Goal: Task Accomplishment & Management: Manage account settings

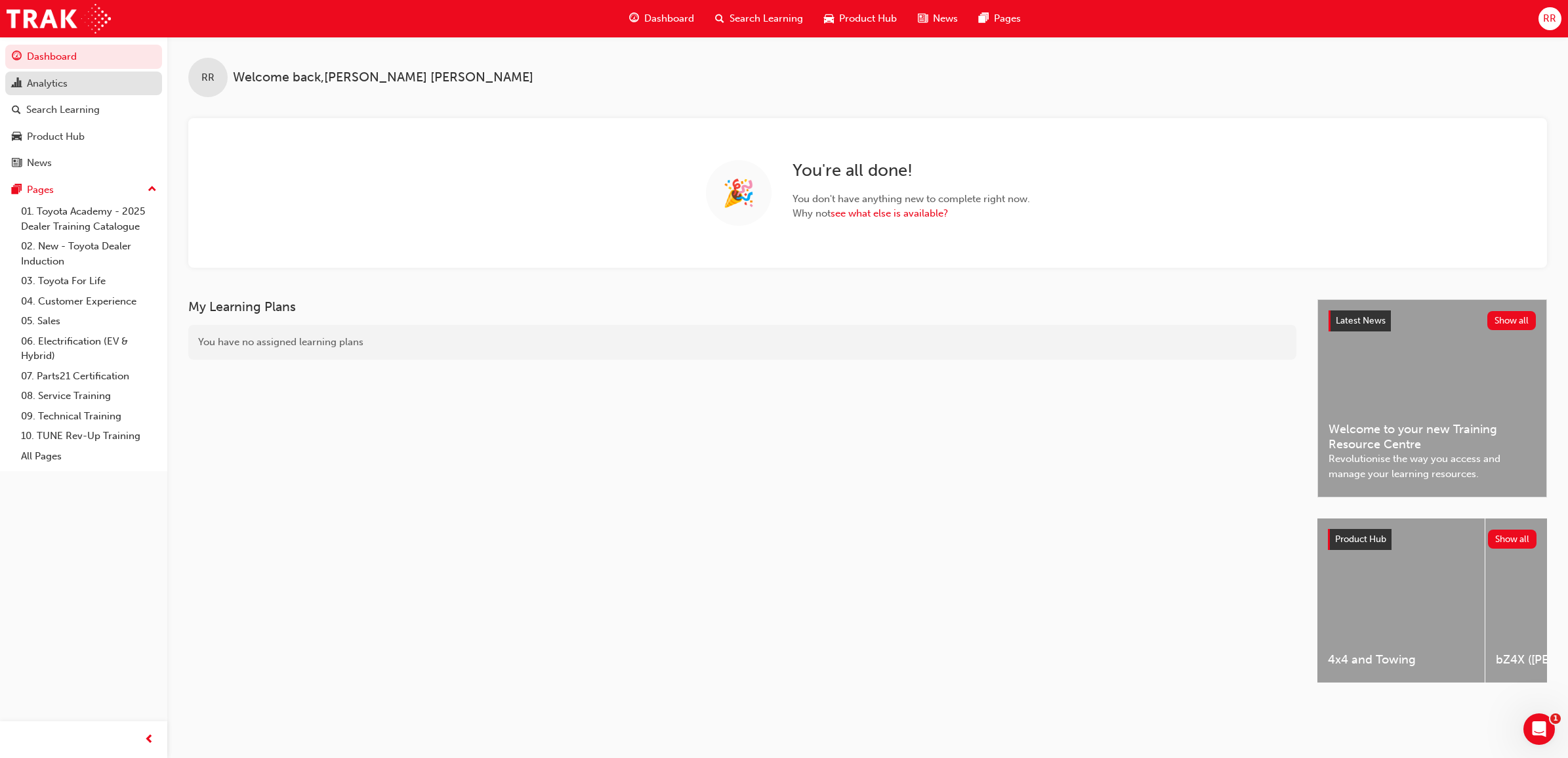
drag, startPoint x: 80, startPoint y: 90, endPoint x: 93, endPoint y: 83, distance: 14.8
click at [80, 90] on div "Analytics" at bounding box center [83, 84] width 144 height 16
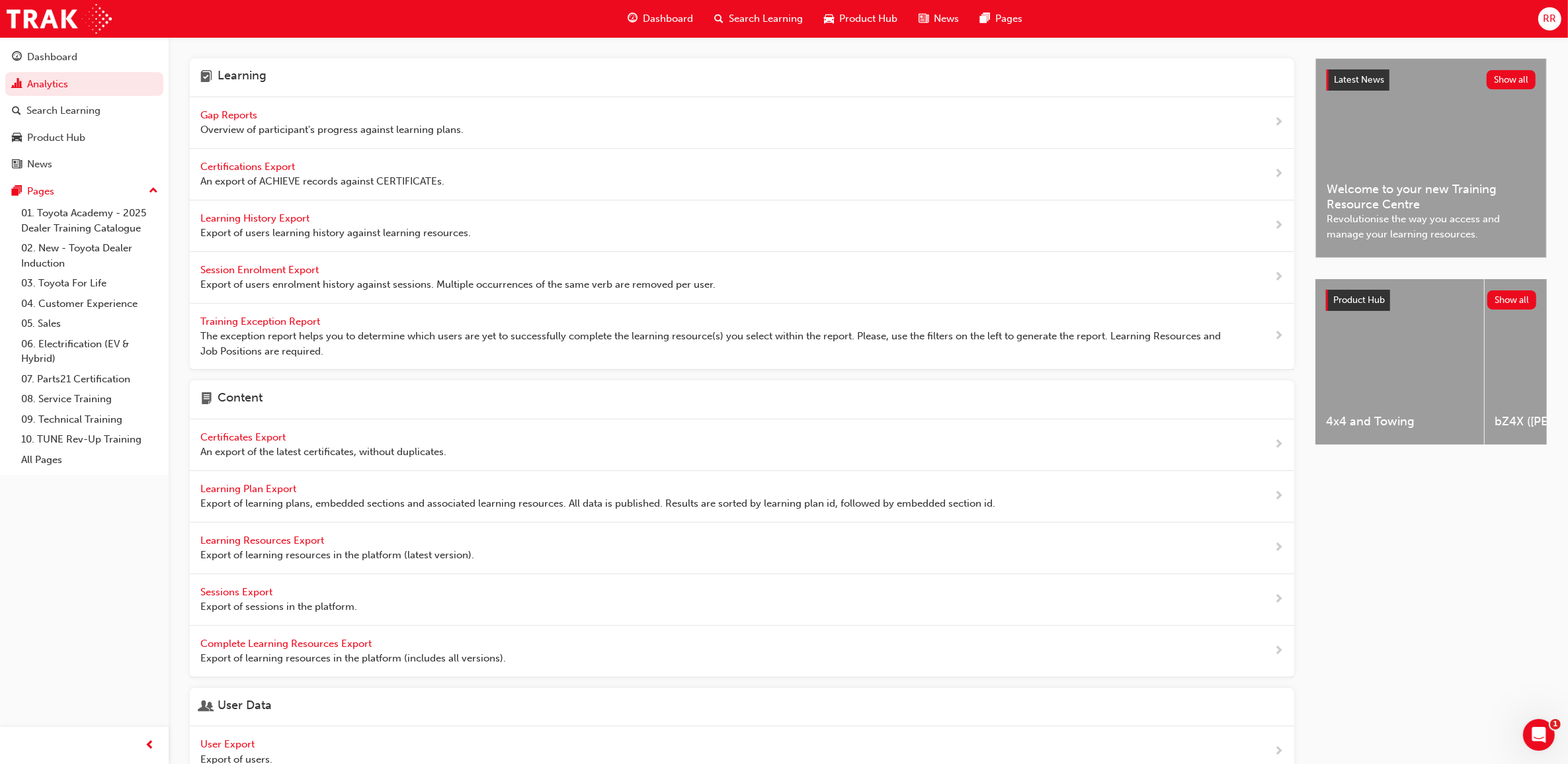
click at [216, 120] on span "Gap Reports" at bounding box center [230, 115] width 60 height 12
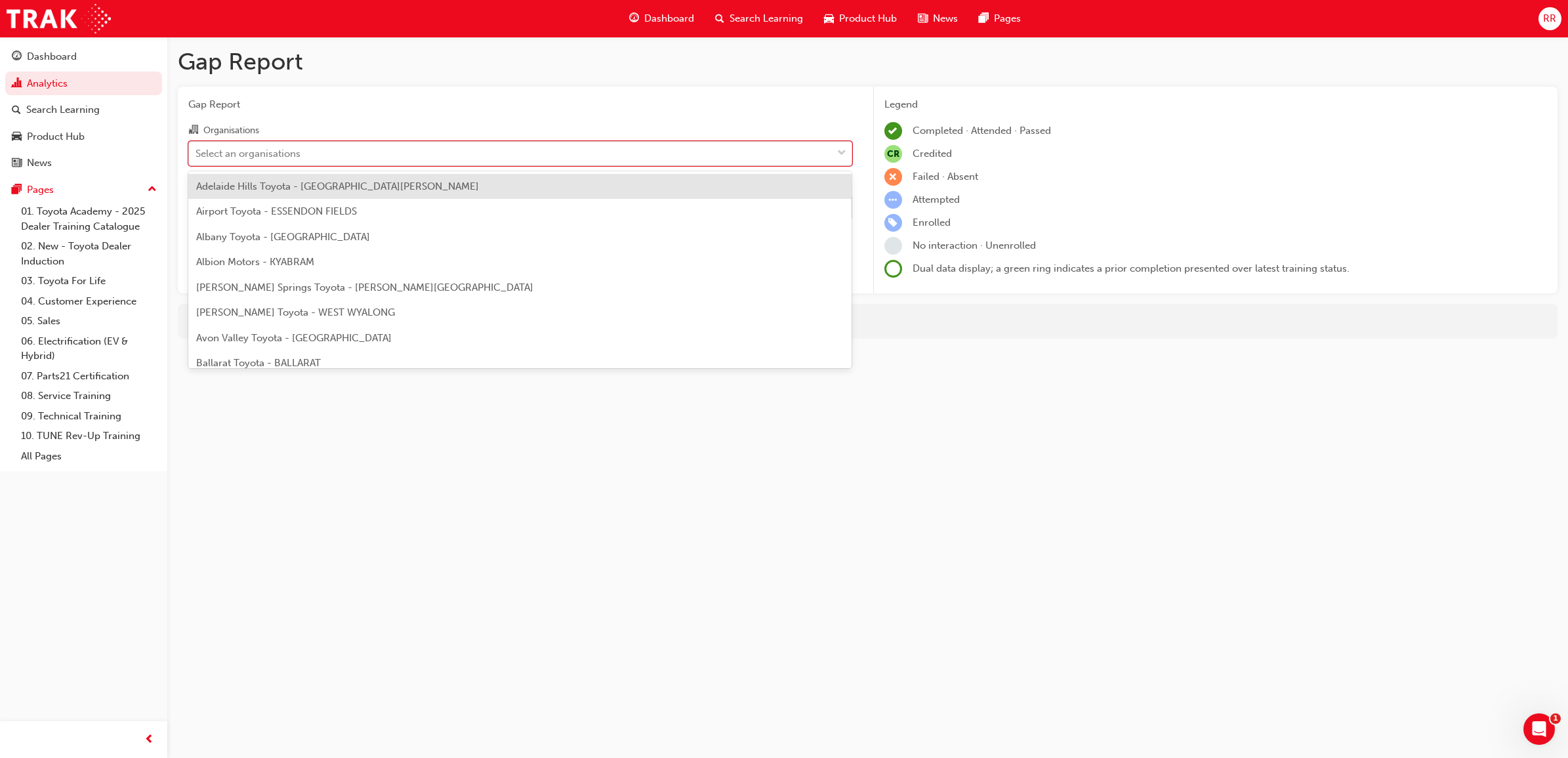
click at [325, 154] on div "Select an organisations" at bounding box center [510, 152] width 643 height 23
click at [197, 154] on input "Organisations option Adelaide Hills Toyota - [GEOGRAPHIC_DATA][PERSON_NAME] foc…" at bounding box center [196, 152] width 1 height 11
type input "mans"
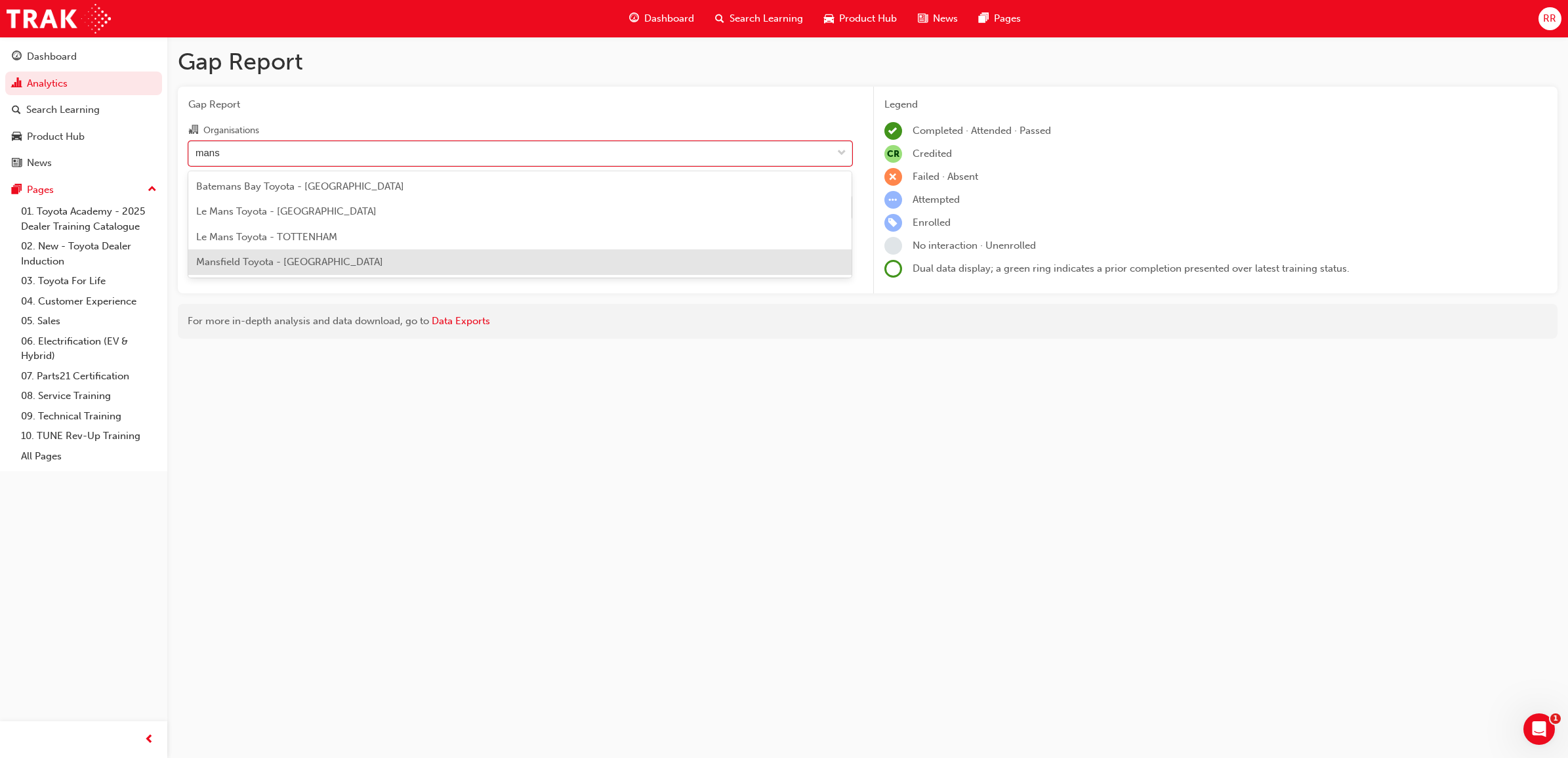
click at [308, 257] on span "Mansfield Toyota - [GEOGRAPHIC_DATA]" at bounding box center [290, 262] width 187 height 12
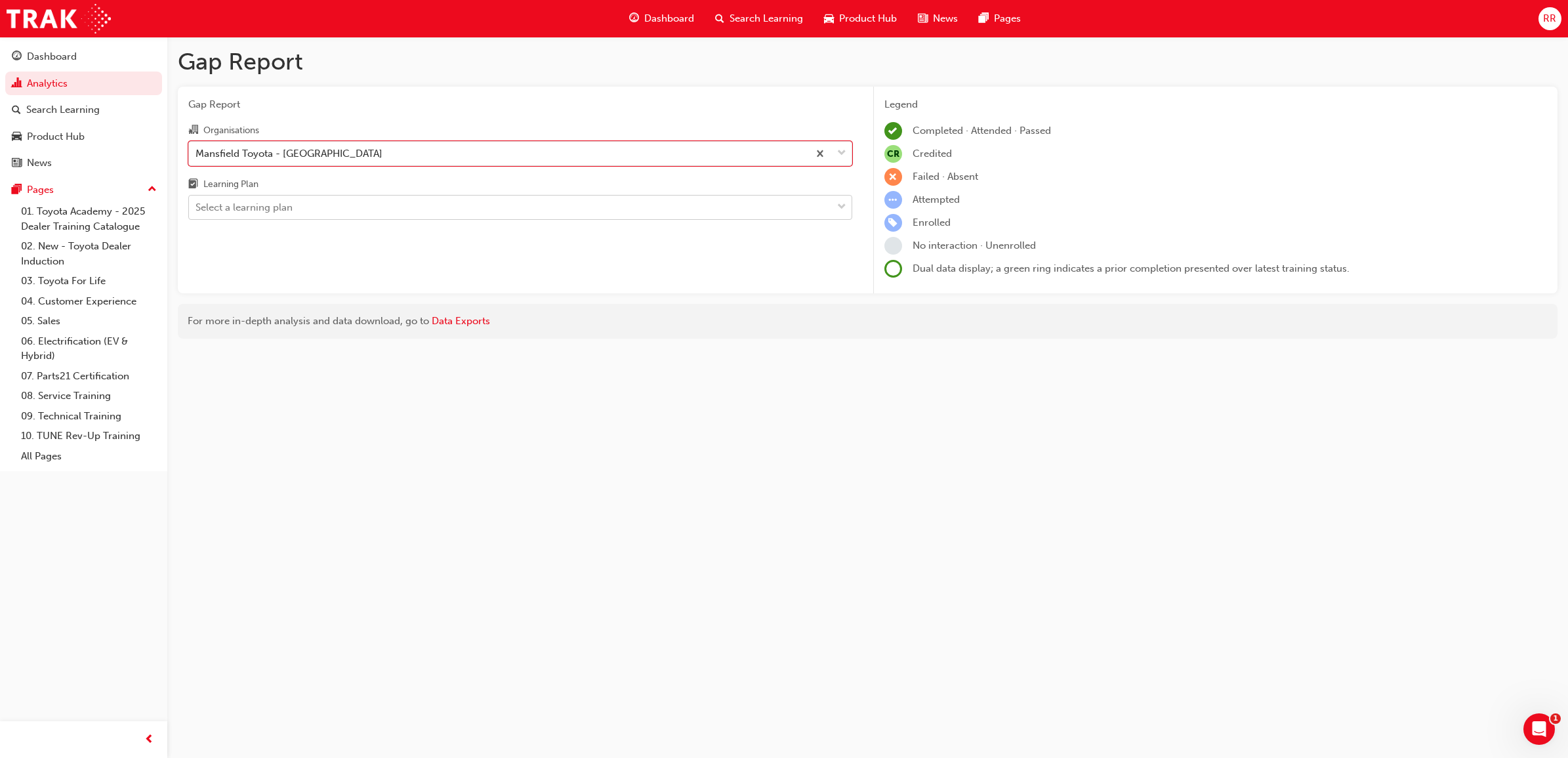
click at [434, 214] on div "Select a learning plan" at bounding box center [510, 207] width 643 height 23
click at [197, 213] on input "Learning Plan Select a learning plan" at bounding box center [196, 207] width 1 height 11
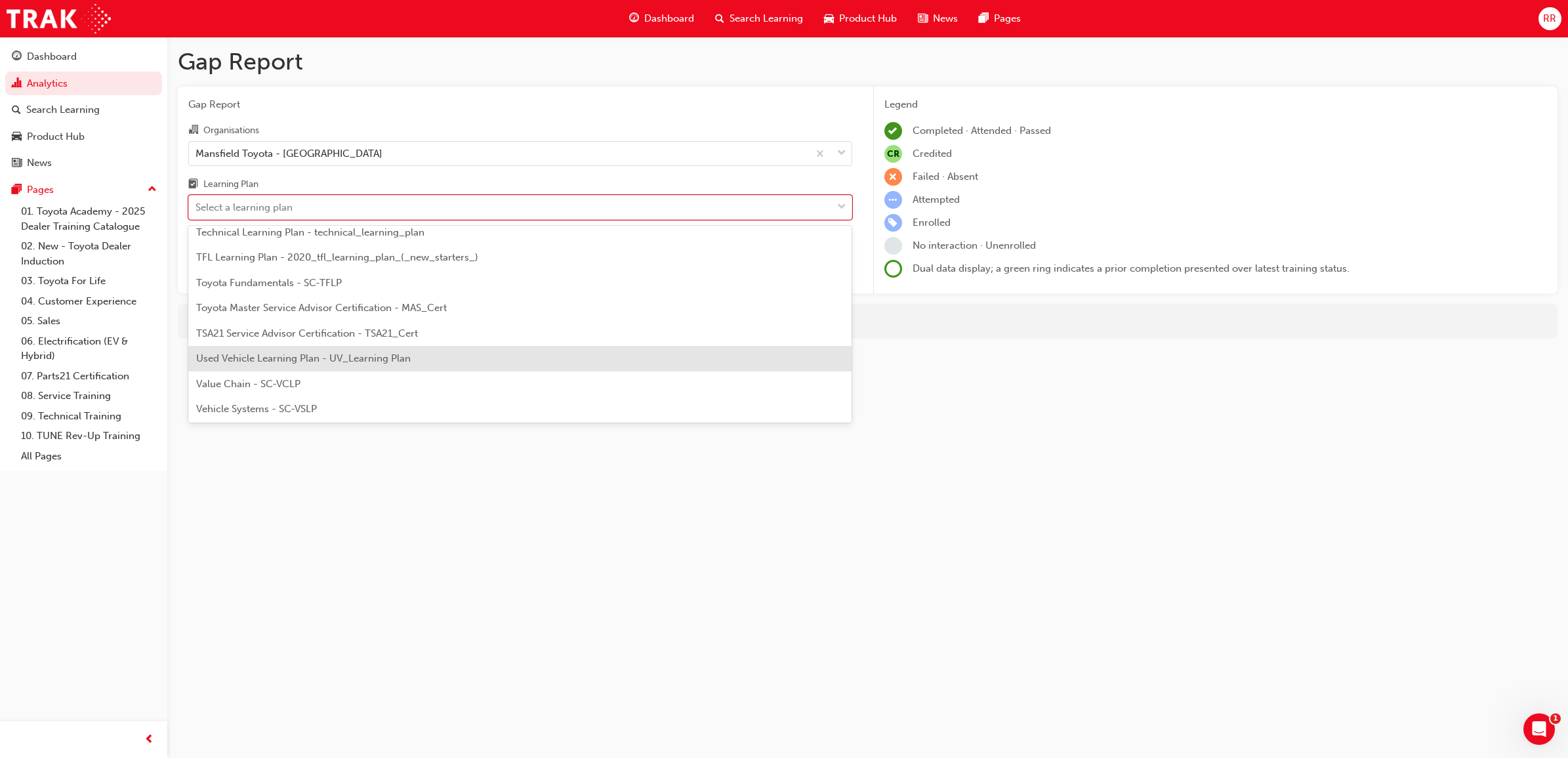
scroll to position [792, 0]
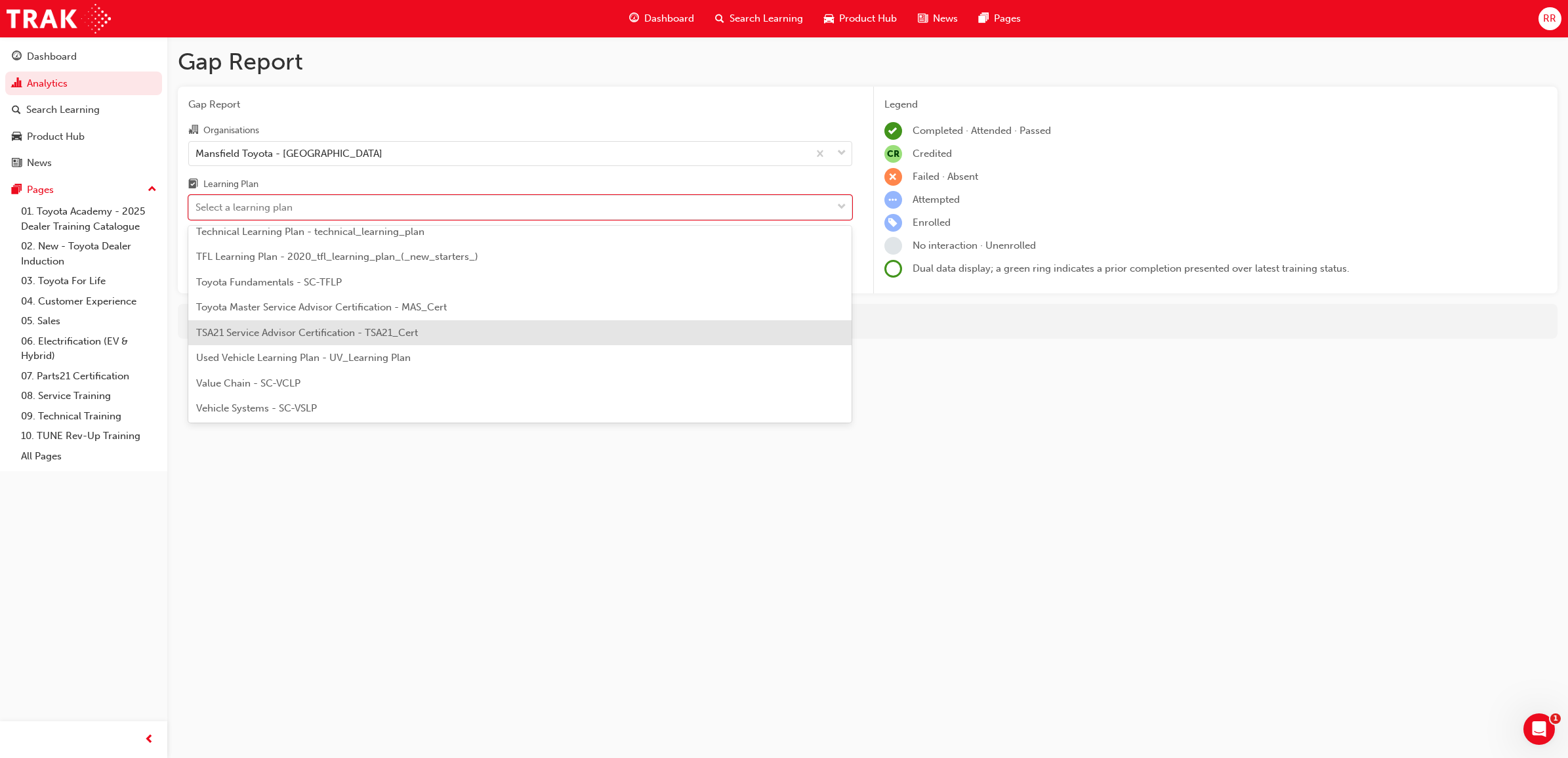
click at [368, 335] on span "TSA21 Service Advisor Certification - TSA21_Cert" at bounding box center [307, 332] width 222 height 12
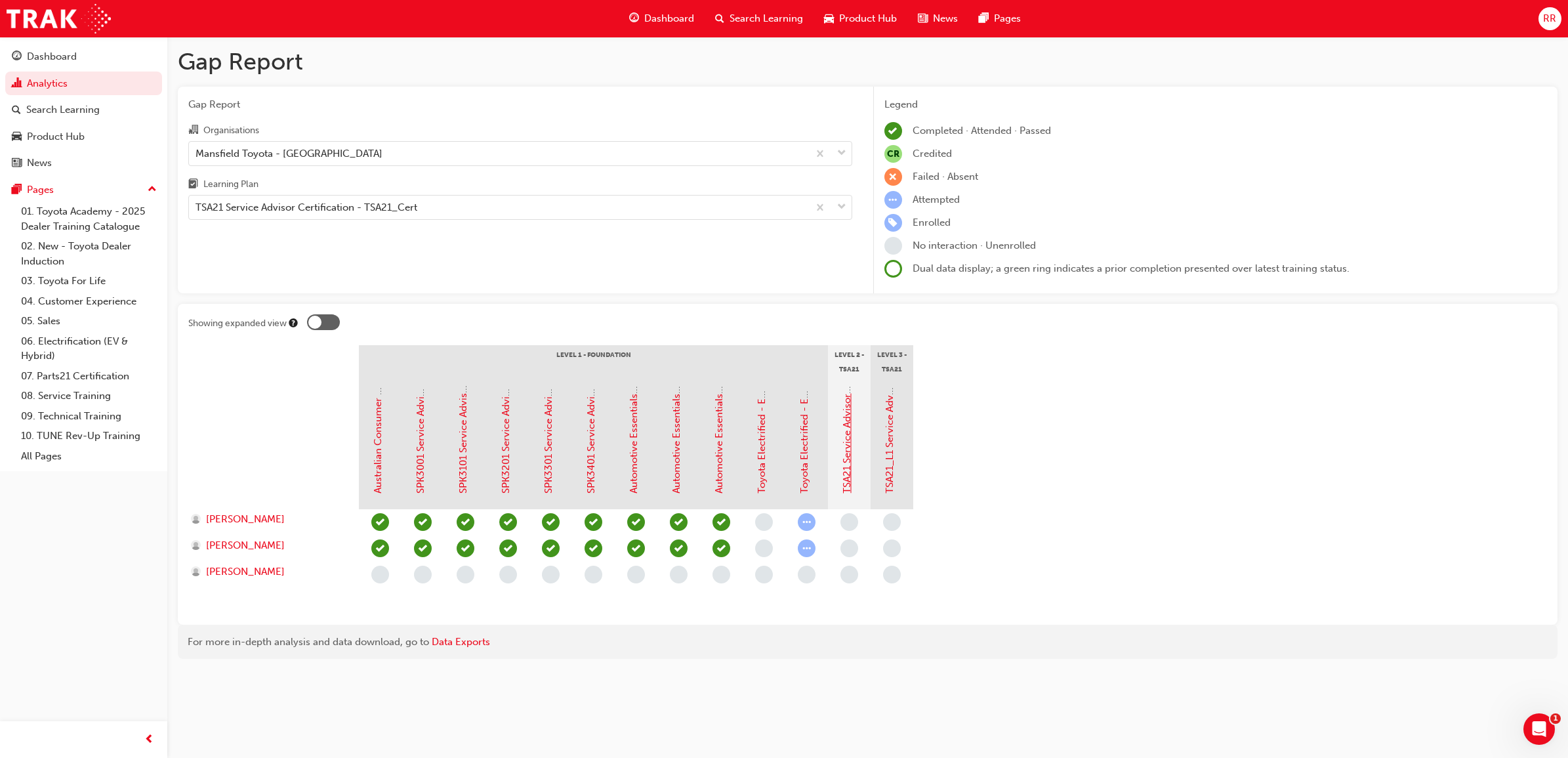
click at [852, 487] on link "TSA21 Service Advisor Course ( face to face)" at bounding box center [847, 393] width 12 height 199
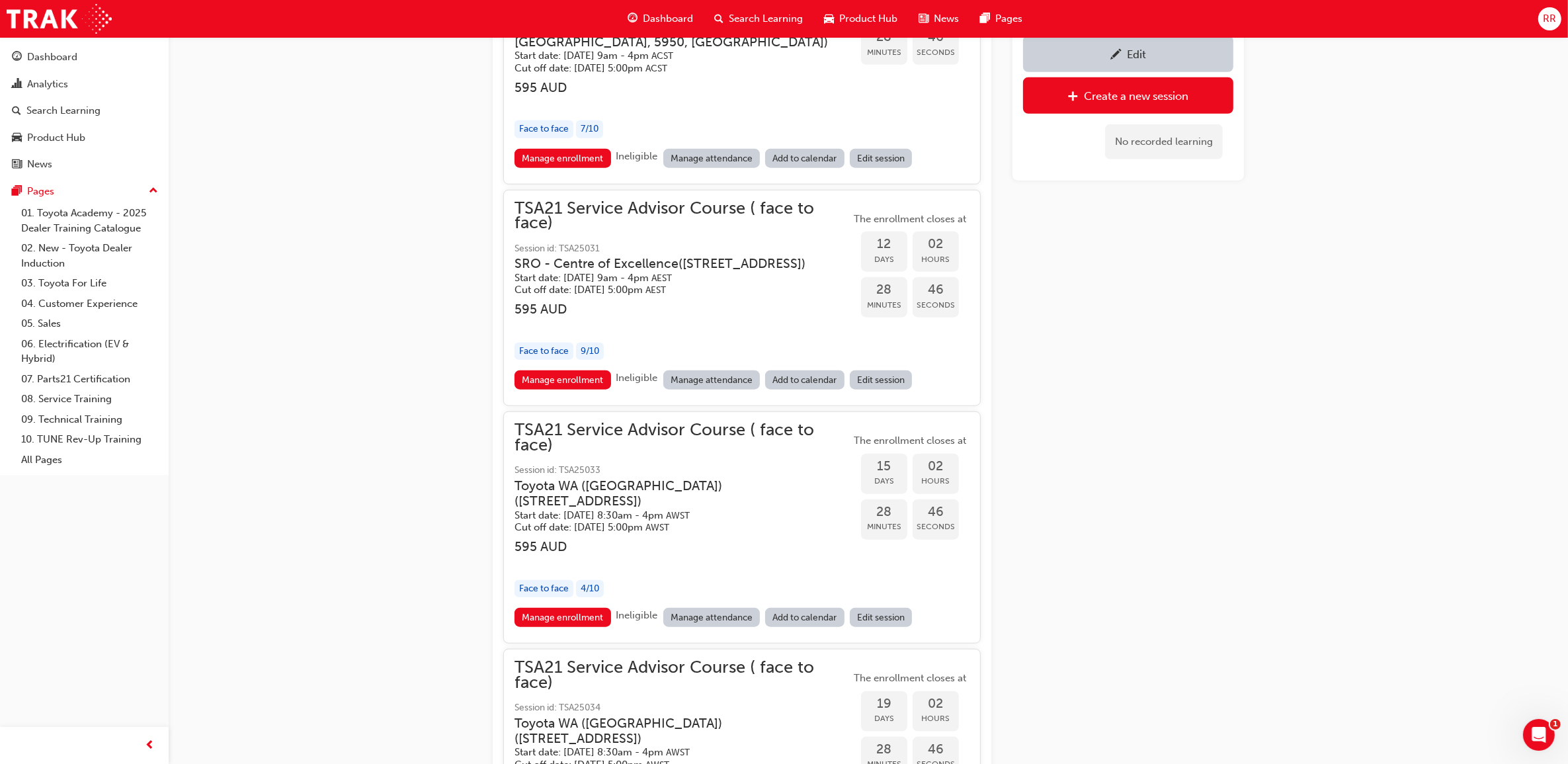
scroll to position [1663, 0]
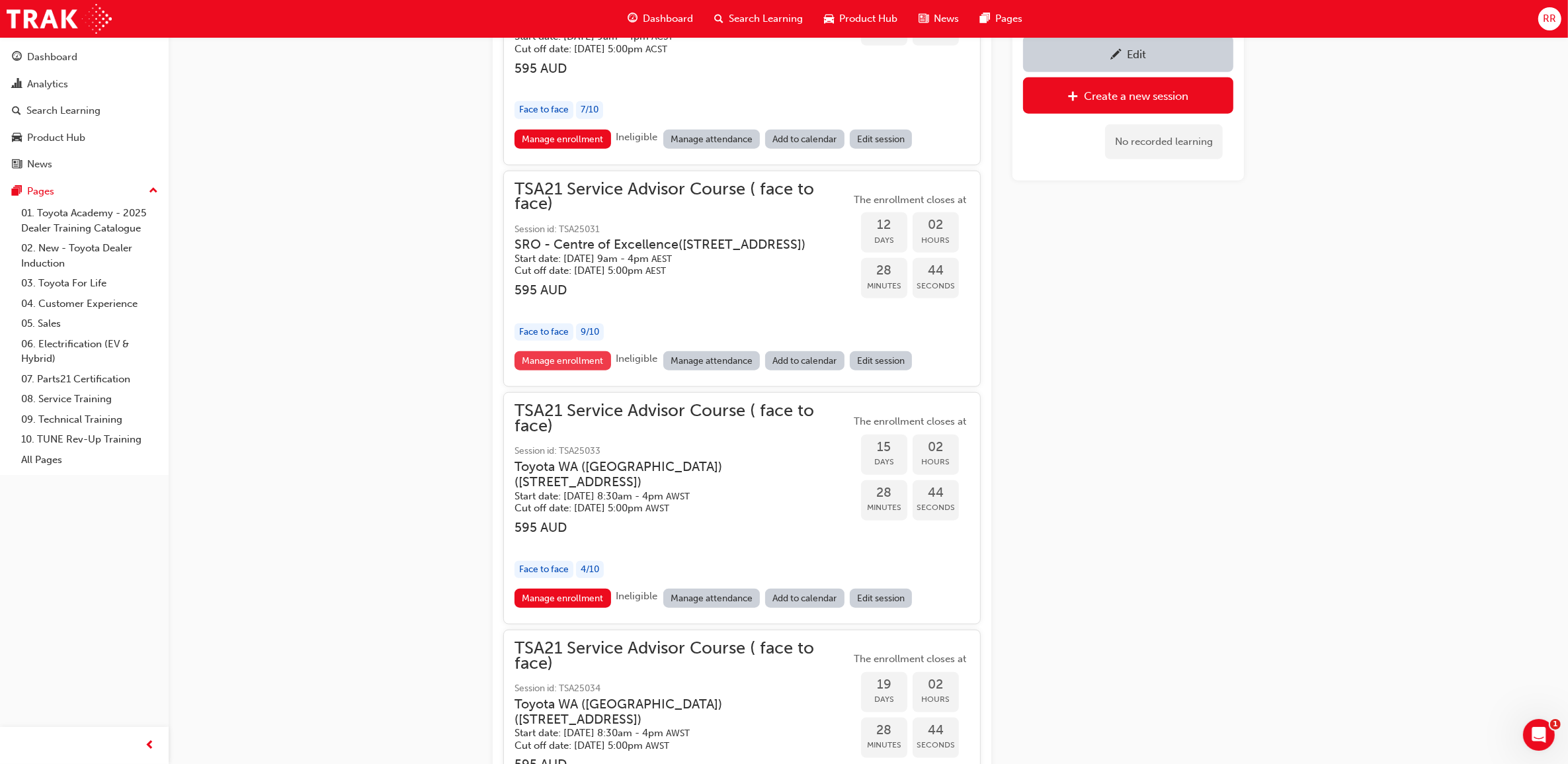
click at [576, 370] on link "Manage enrollment" at bounding box center [562, 361] width 96 height 19
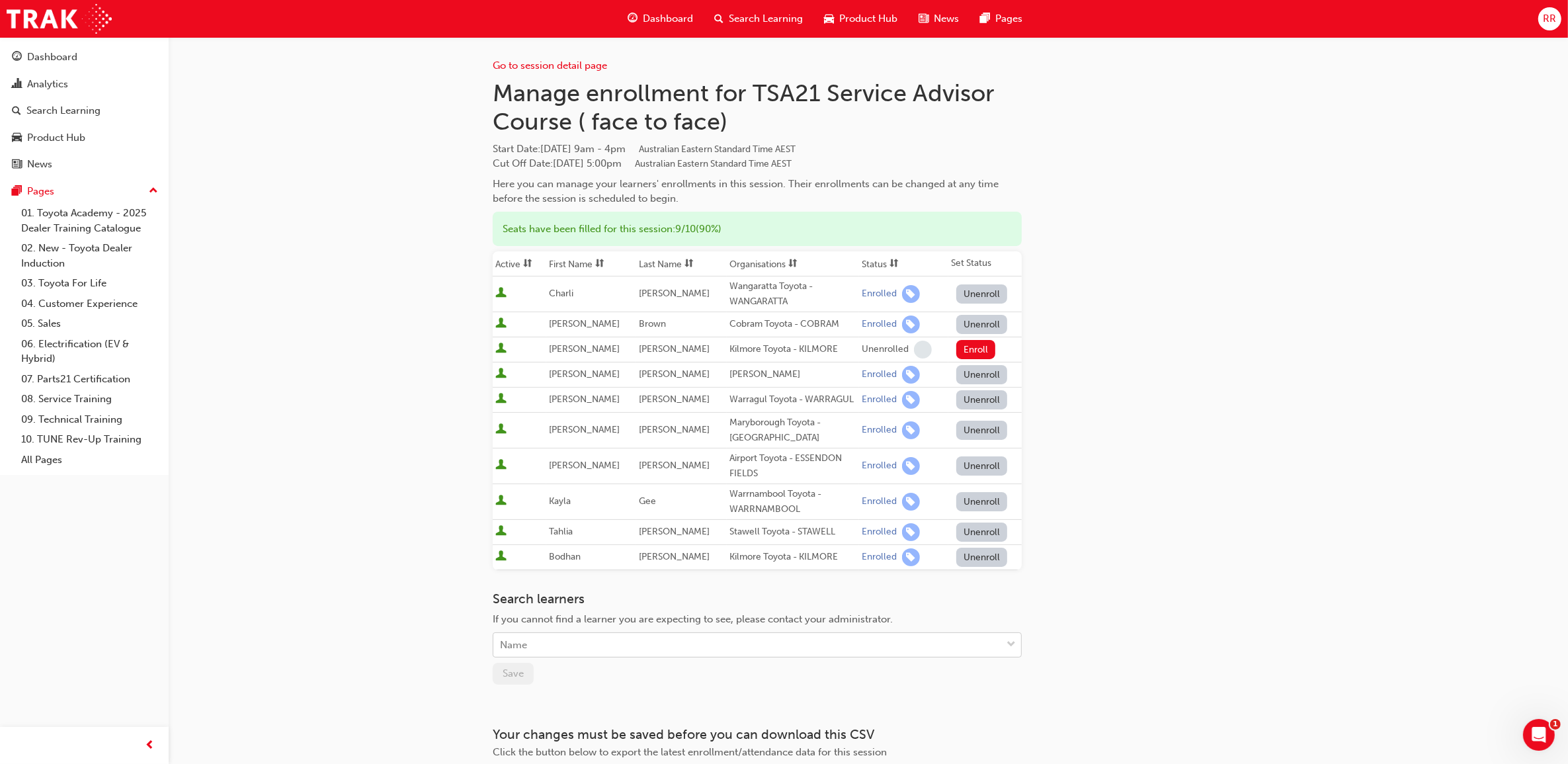
click at [530, 644] on div "Name" at bounding box center [748, 644] width 508 height 23
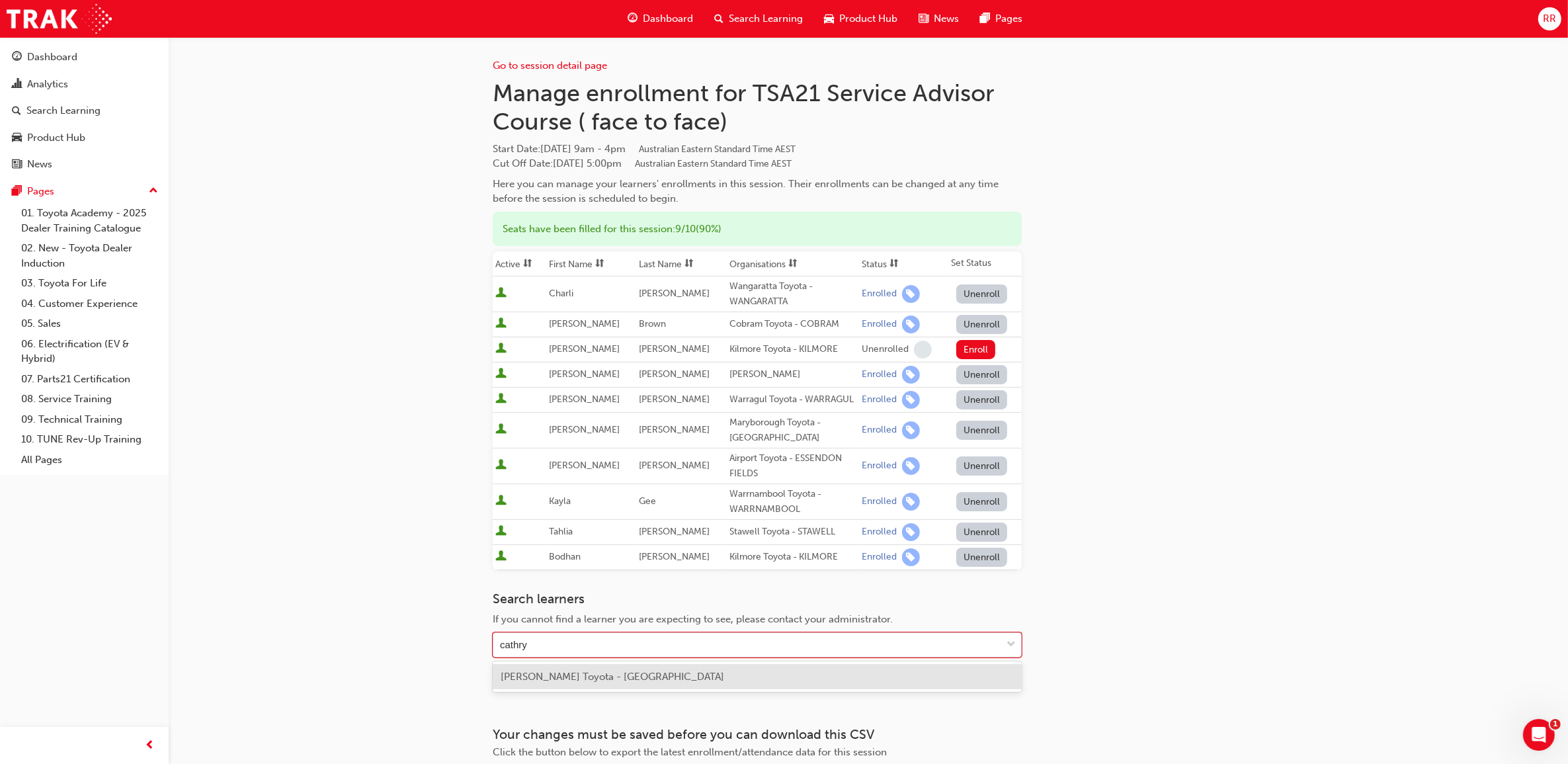
type input "[PERSON_NAME]"
click at [576, 683] on div "[PERSON_NAME] Toyota - [GEOGRAPHIC_DATA]" at bounding box center [757, 676] width 529 height 26
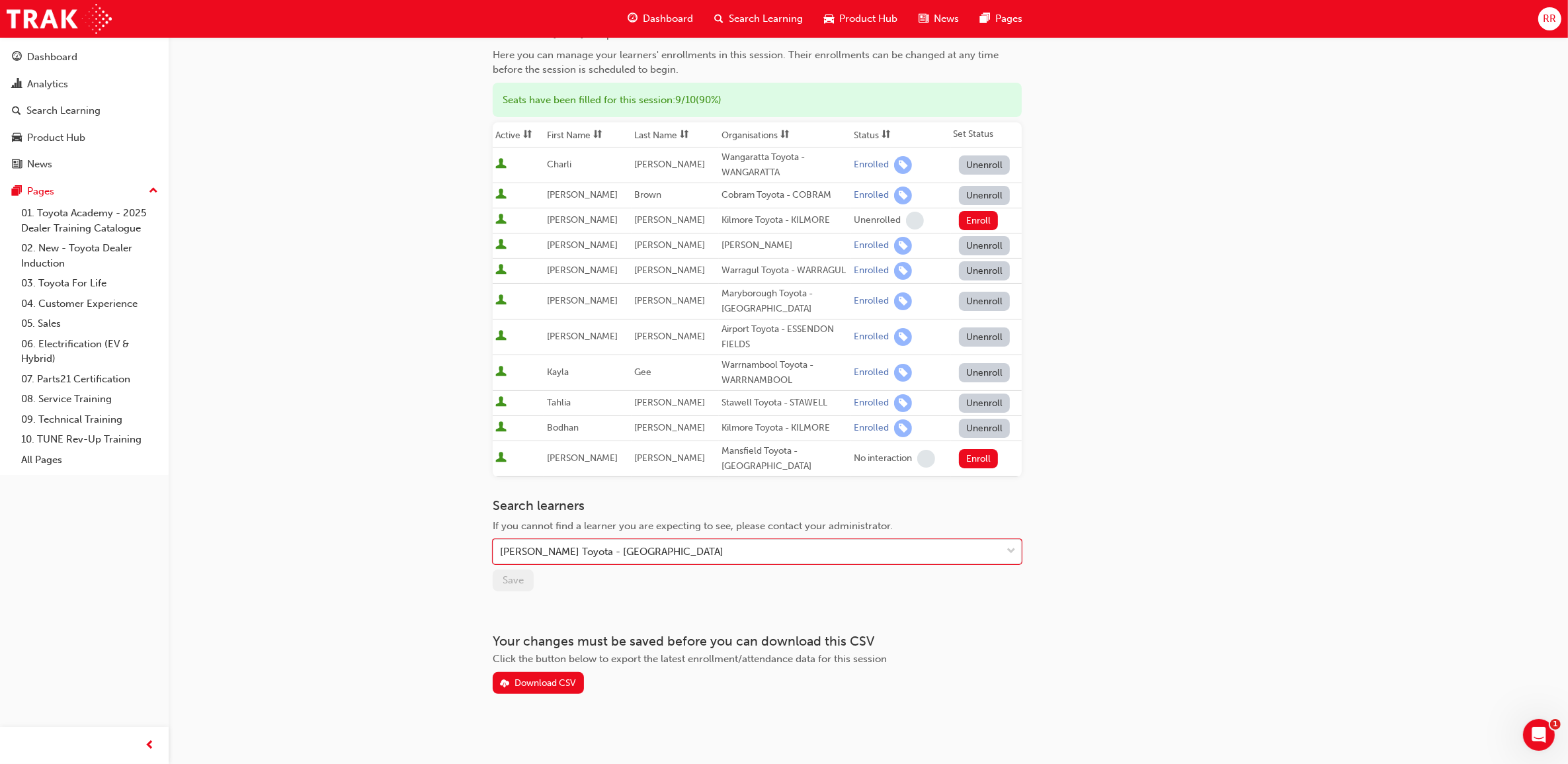
scroll to position [131, 0]
click at [642, 538] on div "[PERSON_NAME] Toyota - [GEOGRAPHIC_DATA]" at bounding box center [748, 549] width 508 height 23
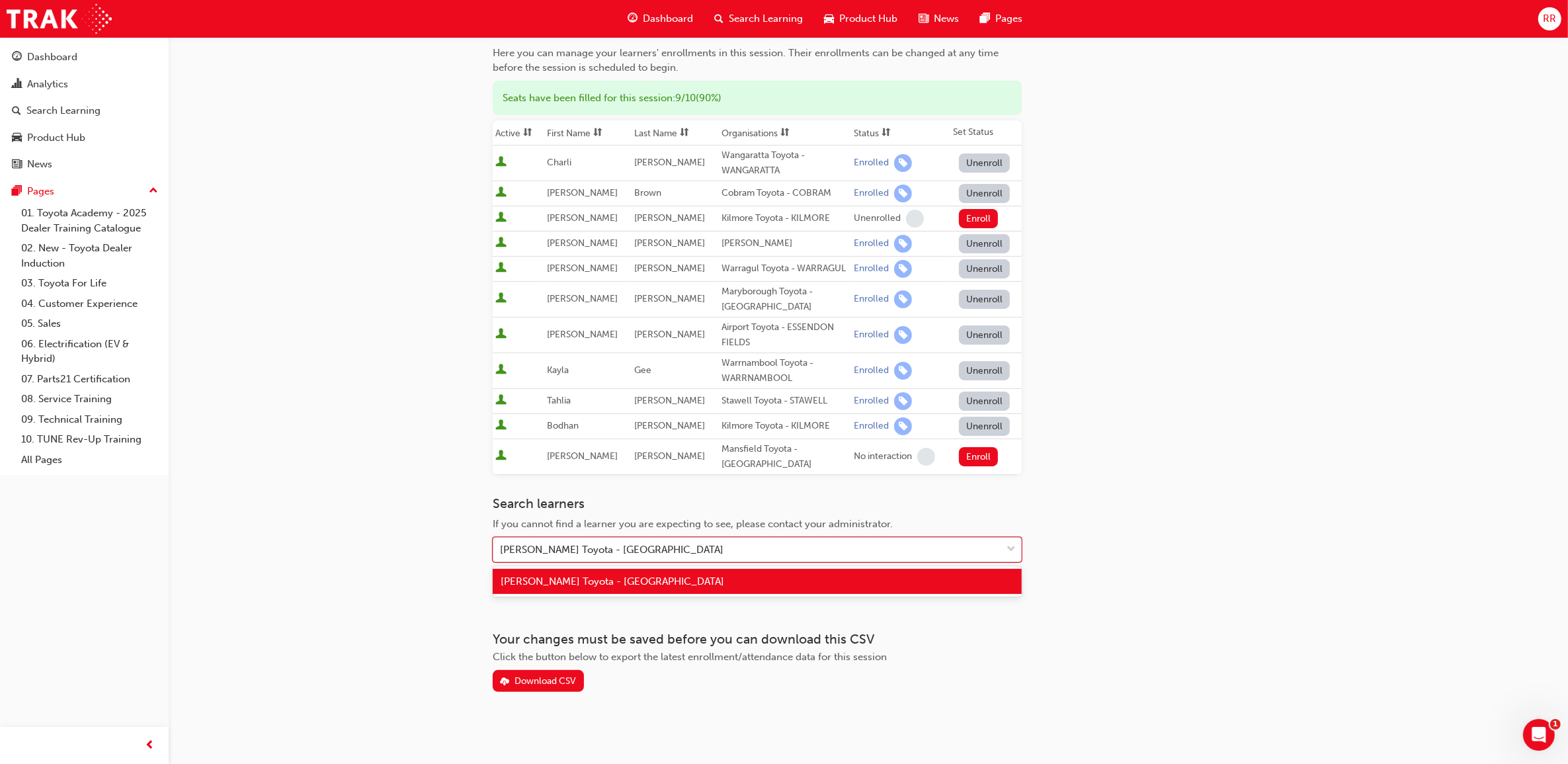
click at [800, 551] on div "[PERSON_NAME] Toyota - [GEOGRAPHIC_DATA]" at bounding box center [748, 549] width 508 height 23
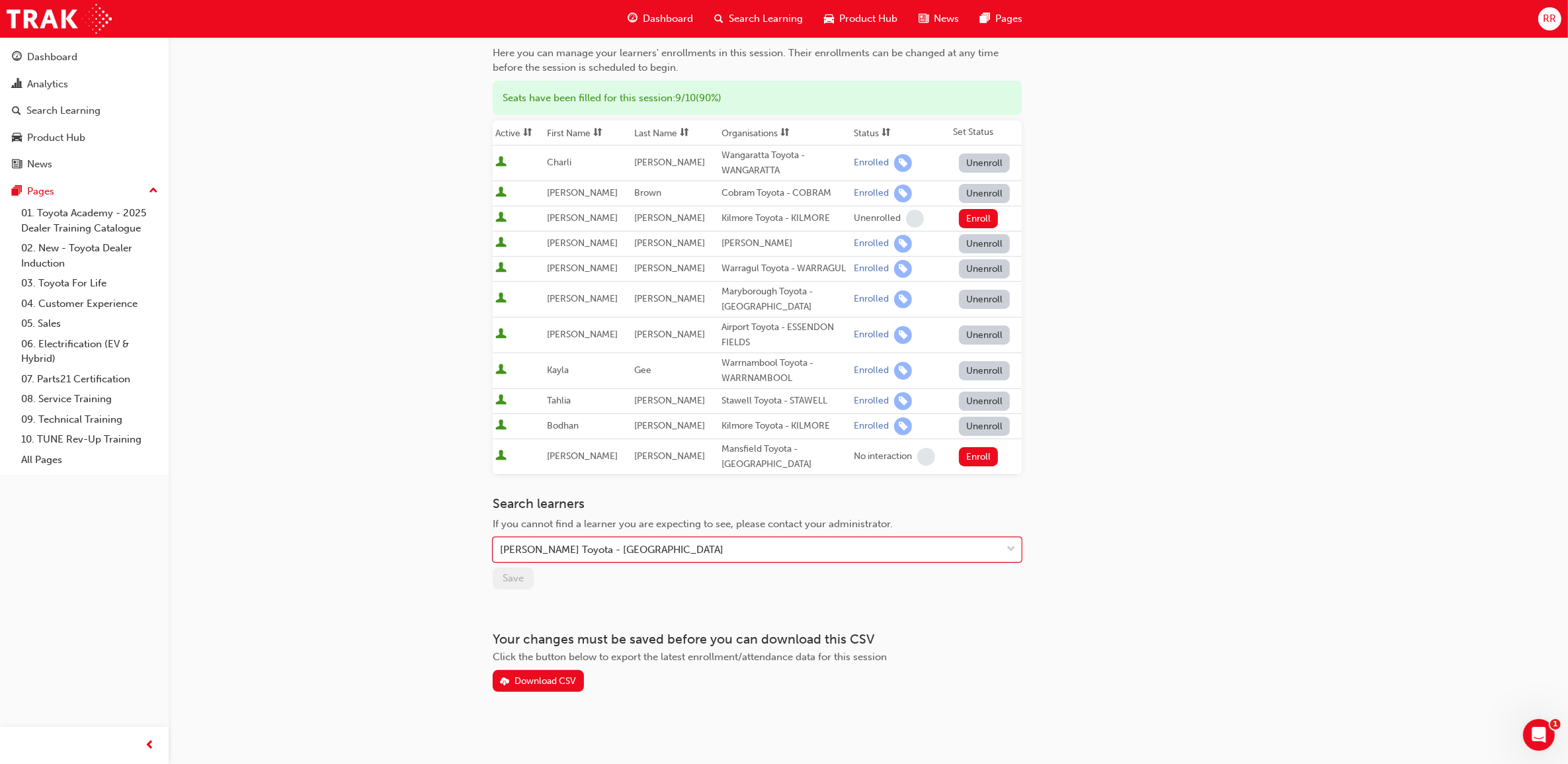
click at [712, 549] on div "[PERSON_NAME] Toyota - [GEOGRAPHIC_DATA]" at bounding box center [611, 549] width 224 height 15
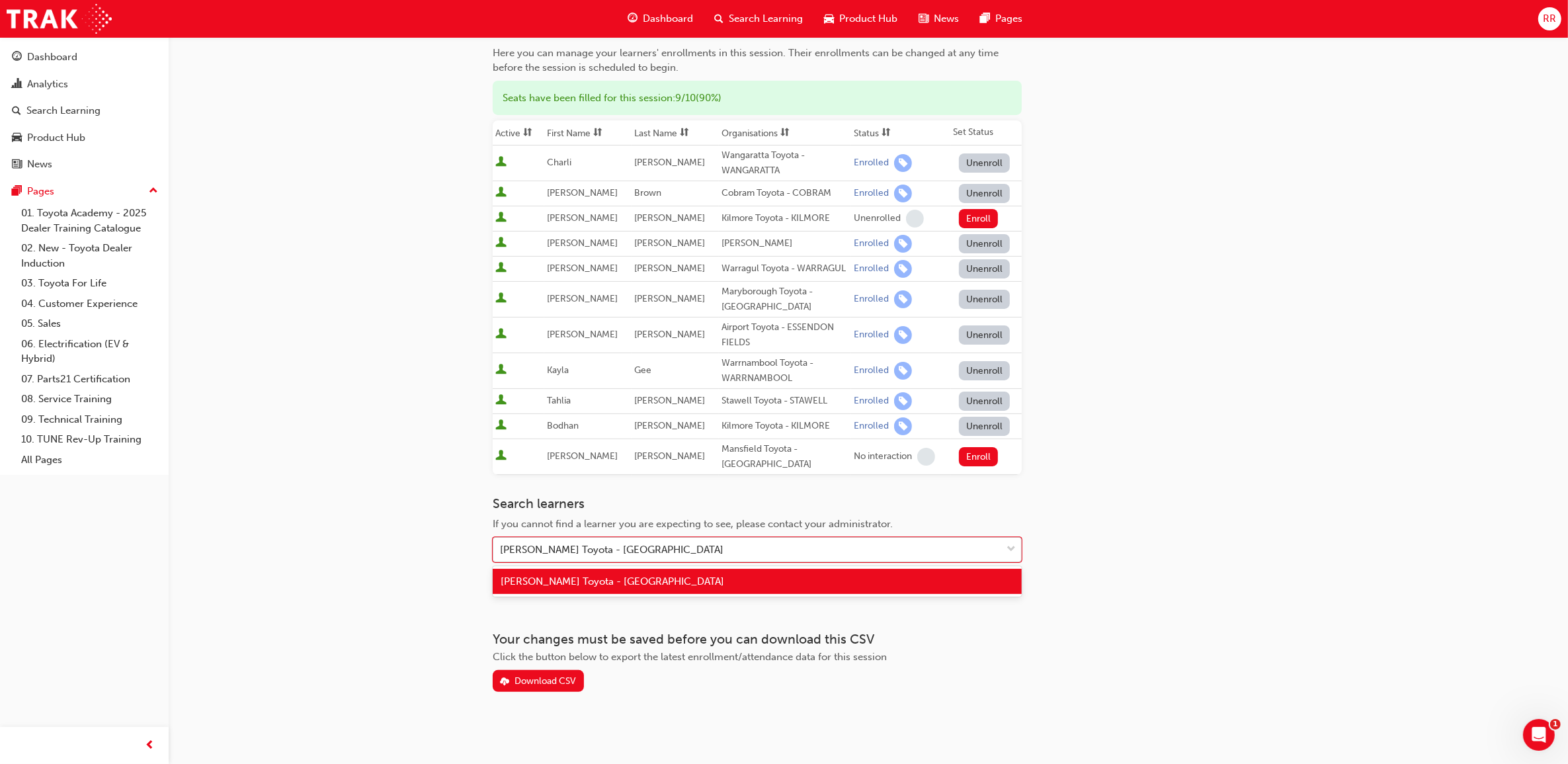
click at [712, 549] on div "[PERSON_NAME] Toyota - [GEOGRAPHIC_DATA]" at bounding box center [611, 549] width 224 height 15
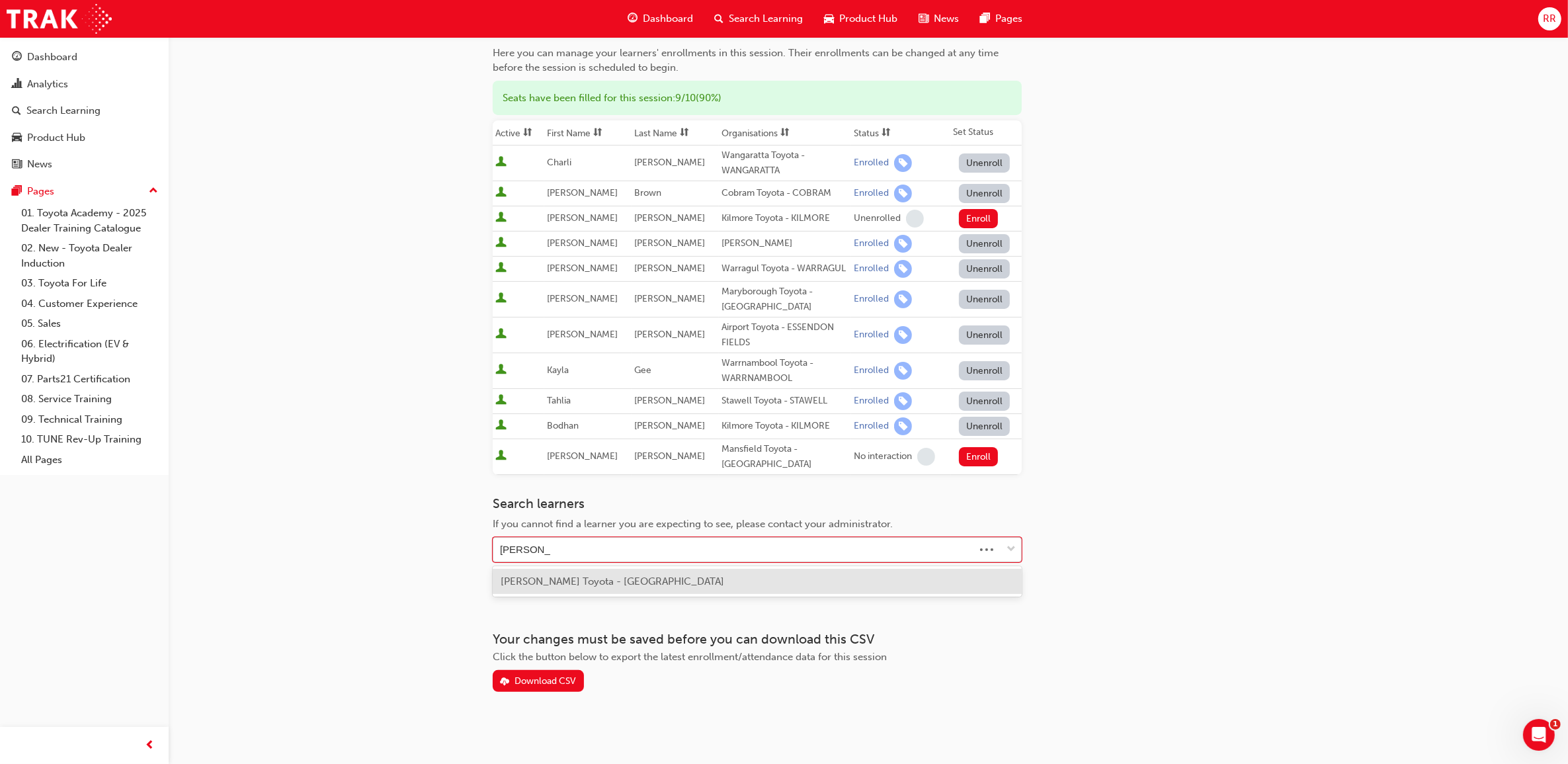
type input "[PERSON_NAME]"
click at [744, 585] on div "[PERSON_NAME] Toyota - [GEOGRAPHIC_DATA]" at bounding box center [757, 581] width 529 height 26
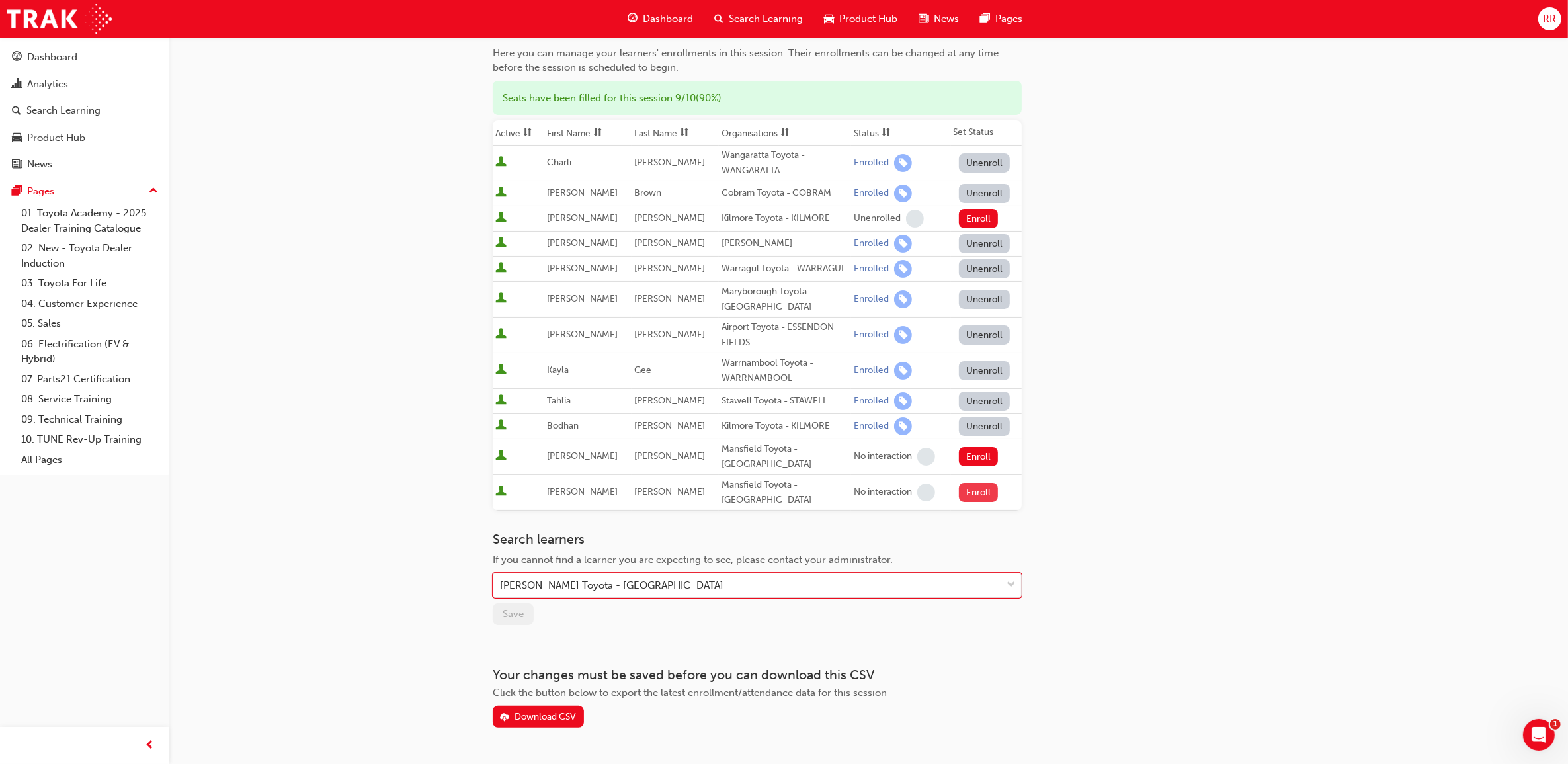
click at [976, 494] on button "Enroll" at bounding box center [978, 492] width 39 height 19
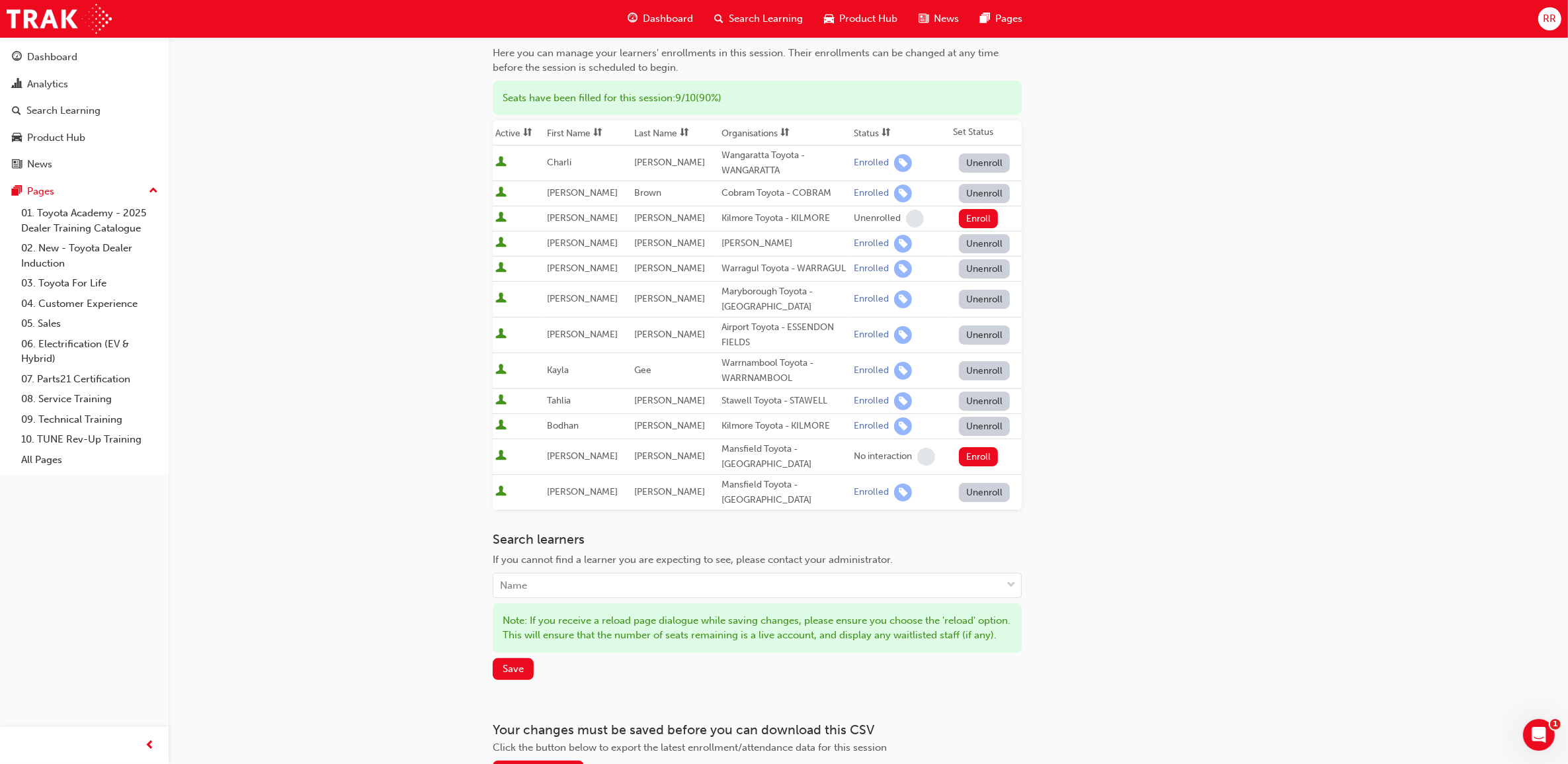
drag, startPoint x: 546, startPoint y: 460, endPoint x: 1157, endPoint y: 549, distance: 617.4
click at [1158, 549] on div "Go to session detail page Manage enrollment for TSA21 Service Advisor Course ( …" at bounding box center [868, 344] width 751 height 876
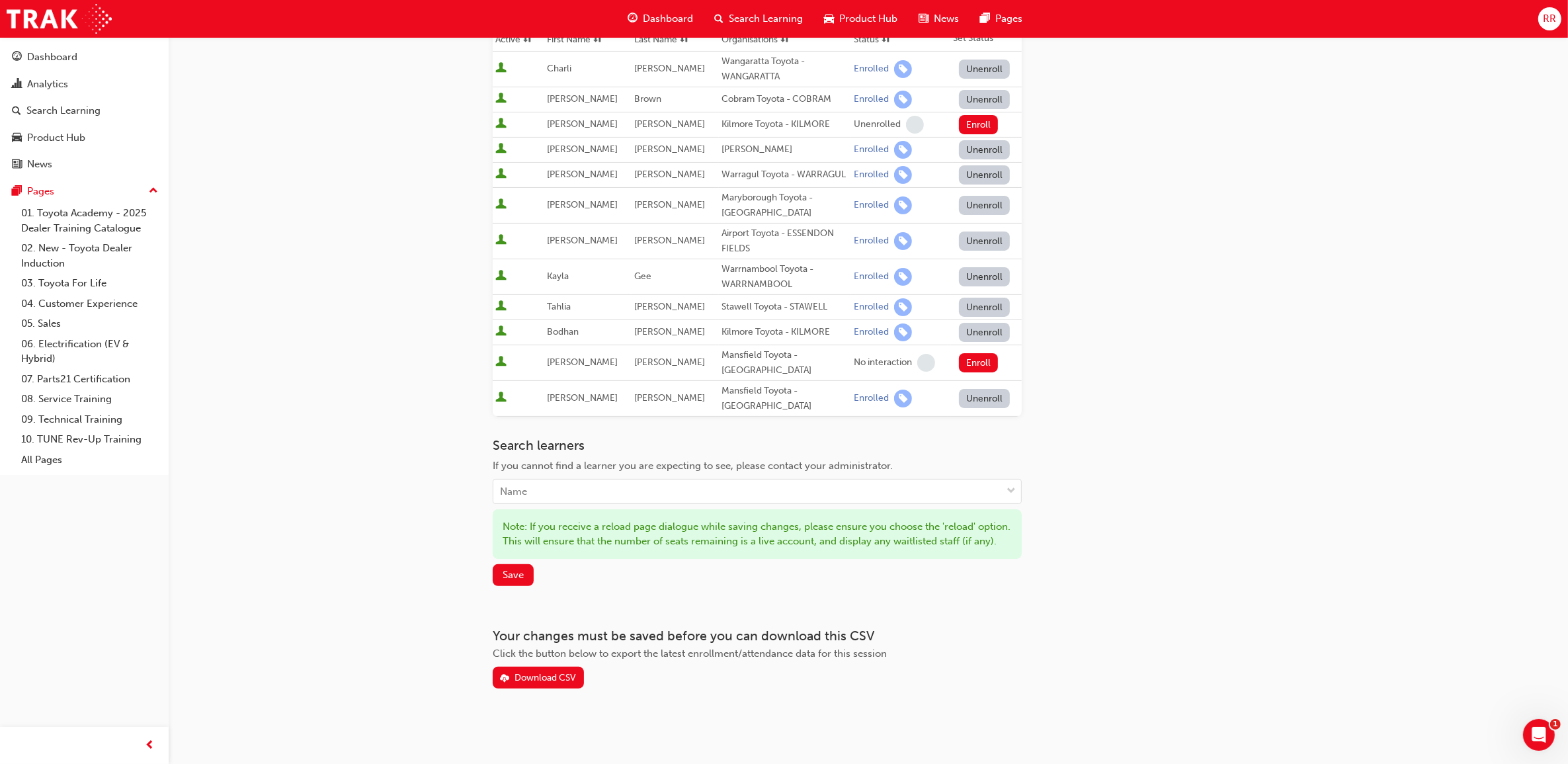
scroll to position [237, 0]
click at [527, 576] on button "Save" at bounding box center [513, 575] width 41 height 22
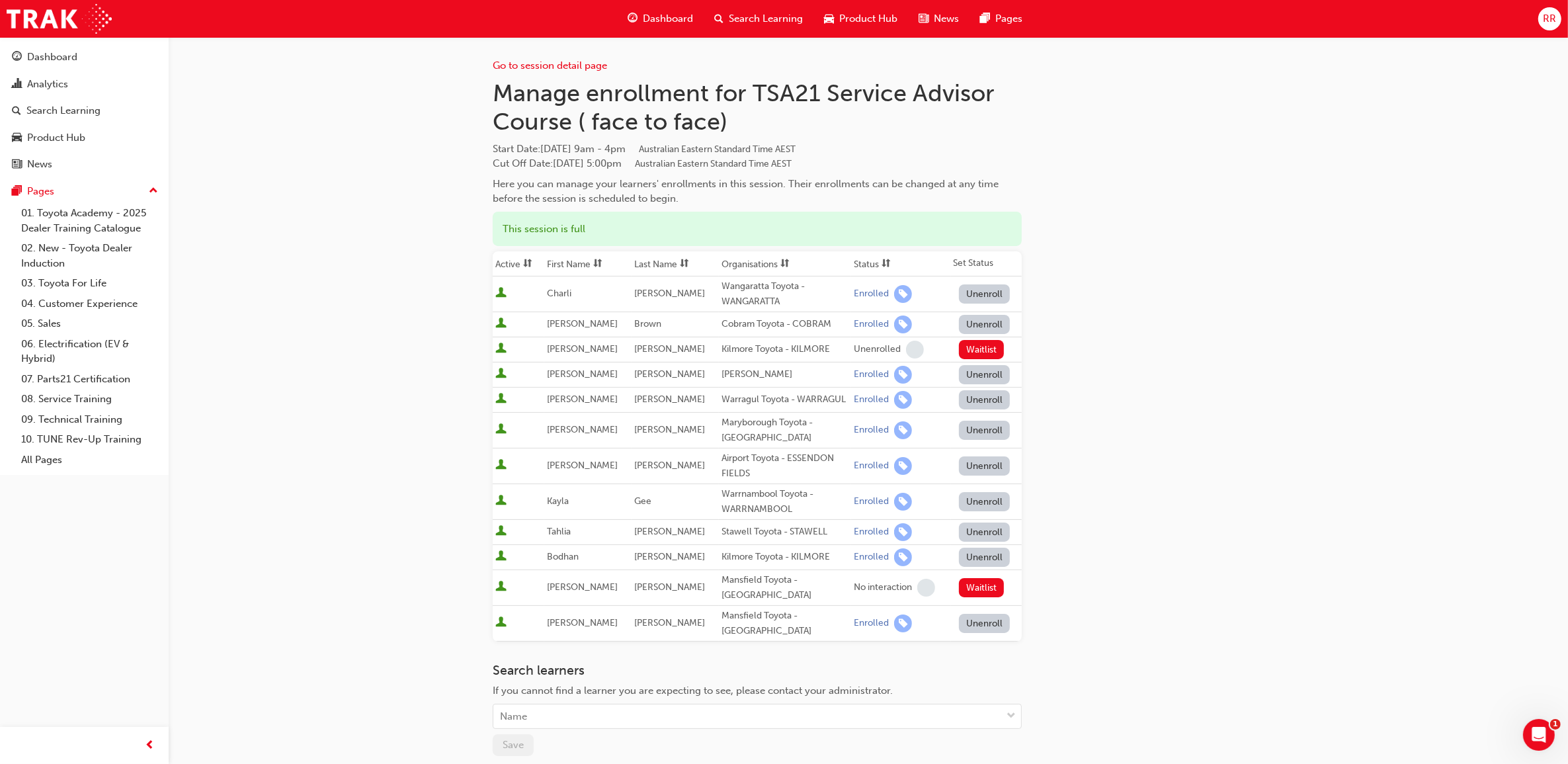
scroll to position [82, 0]
